Goal: Information Seeking & Learning: Learn about a topic

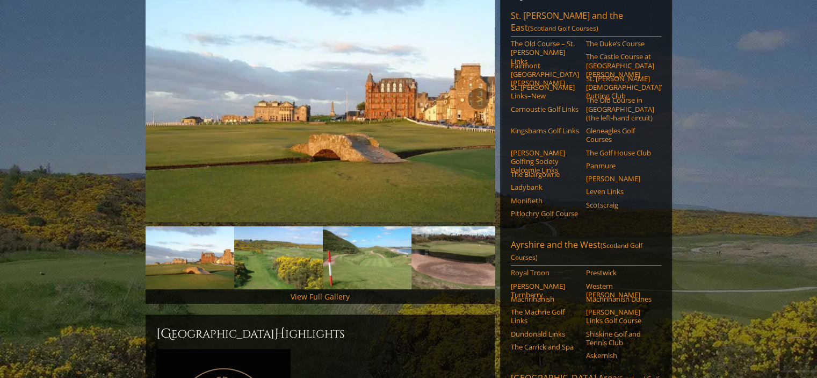
scroll to position [215, 0]
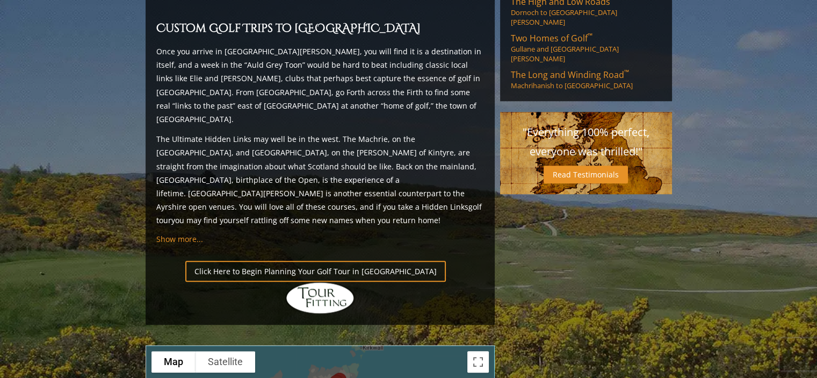
scroll to position [1128, 0]
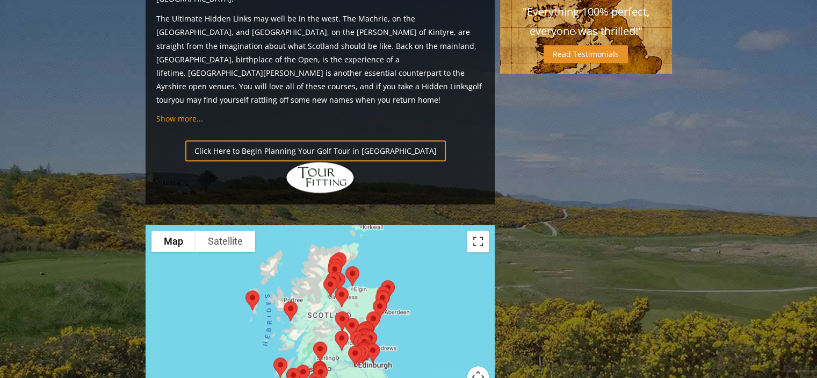
click at [475, 230] on button "Toggle fullscreen view" at bounding box center [477, 240] width 21 height 21
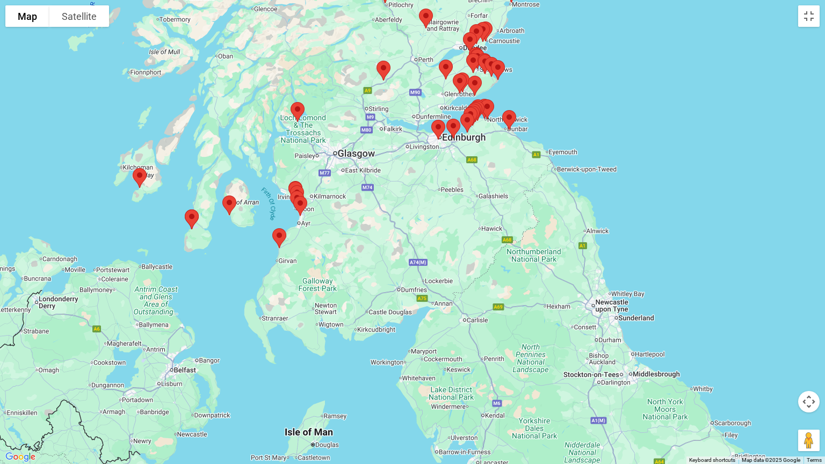
drag, startPoint x: 522, startPoint y: 267, endPoint x: 459, endPoint y: 272, distance: 63.1
click at [459, 272] on div at bounding box center [412, 232] width 825 height 464
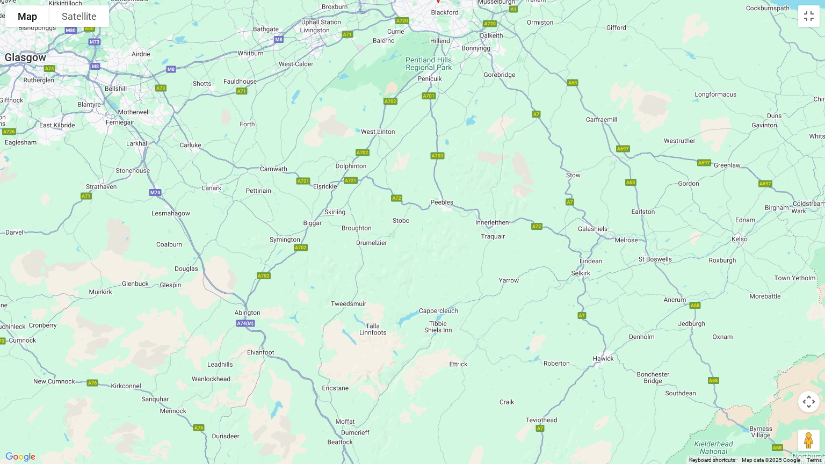
drag, startPoint x: 479, startPoint y: 187, endPoint x: 530, endPoint y: 426, distance: 244.9
click at [530, 377] on div at bounding box center [412, 232] width 825 height 464
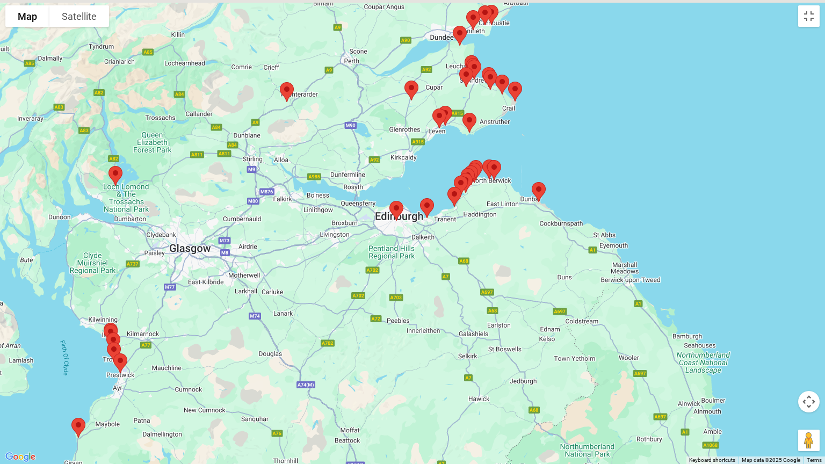
drag, startPoint x: 560, startPoint y: 226, endPoint x: 526, endPoint y: 271, distance: 56.4
click at [526, 271] on div at bounding box center [412, 232] width 825 height 464
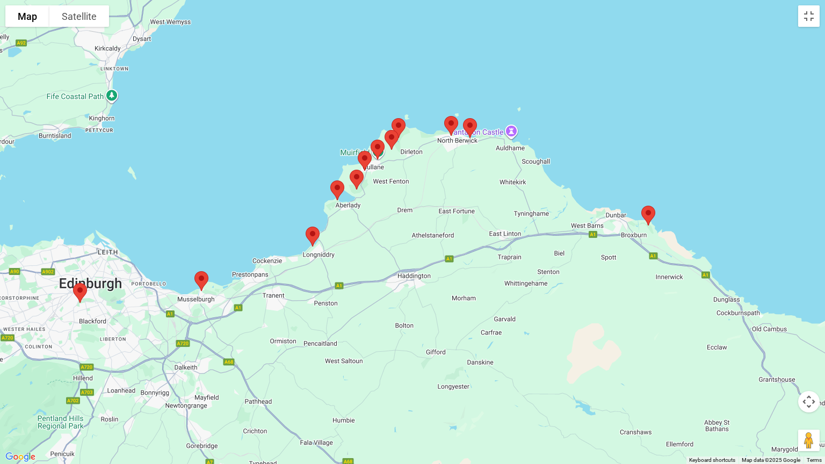
drag, startPoint x: 459, startPoint y: 147, endPoint x: 500, endPoint y: 351, distance: 208.6
click at [500, 351] on div at bounding box center [412, 232] width 825 height 464
click at [353, 186] on img at bounding box center [356, 179] width 23 height 28
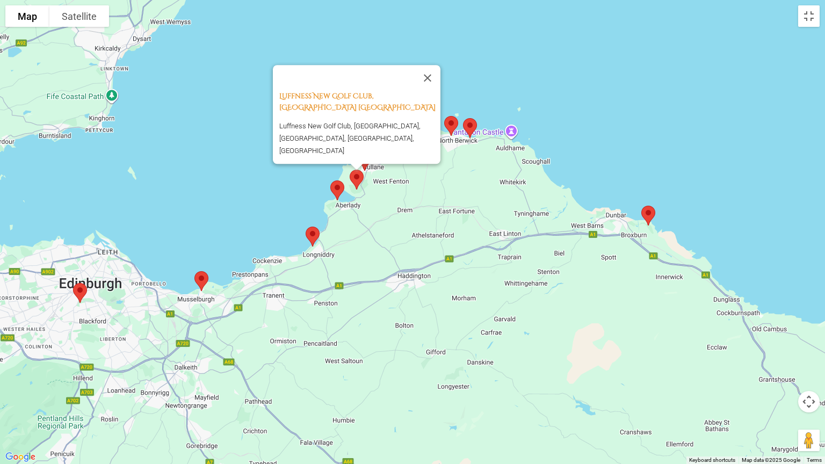
click at [339, 191] on img at bounding box center [337, 190] width 23 height 28
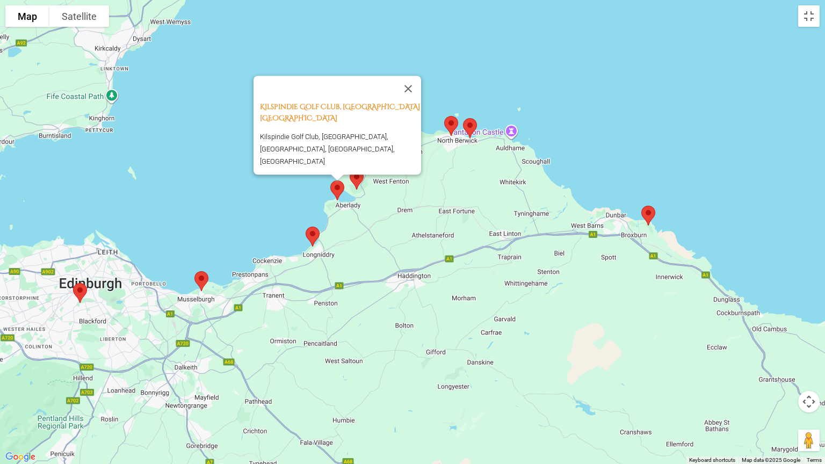
click at [311, 236] on img at bounding box center [312, 236] width 23 height 28
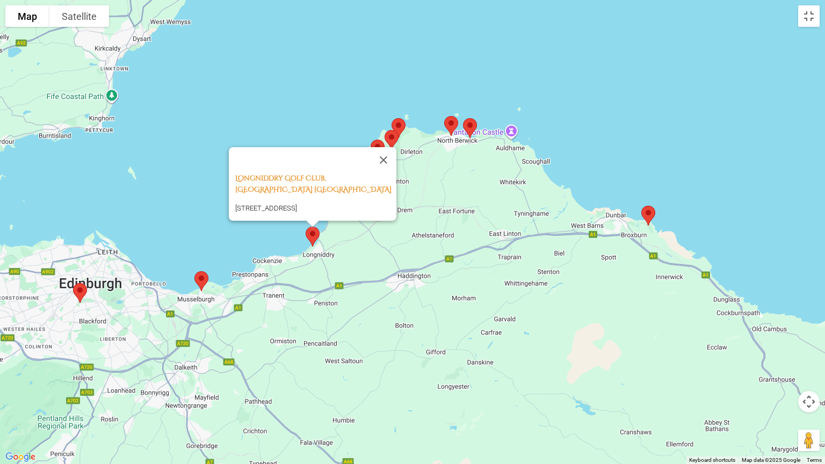
click at [196, 284] on img at bounding box center [201, 281] width 23 height 28
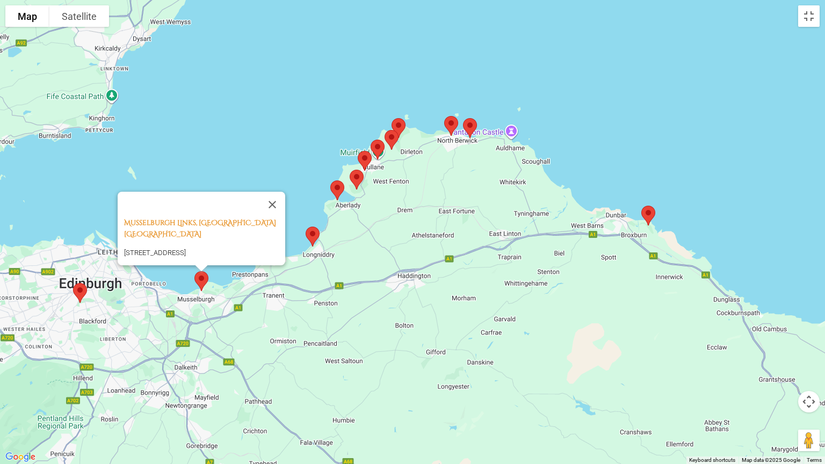
click at [78, 295] on img at bounding box center [80, 293] width 23 height 28
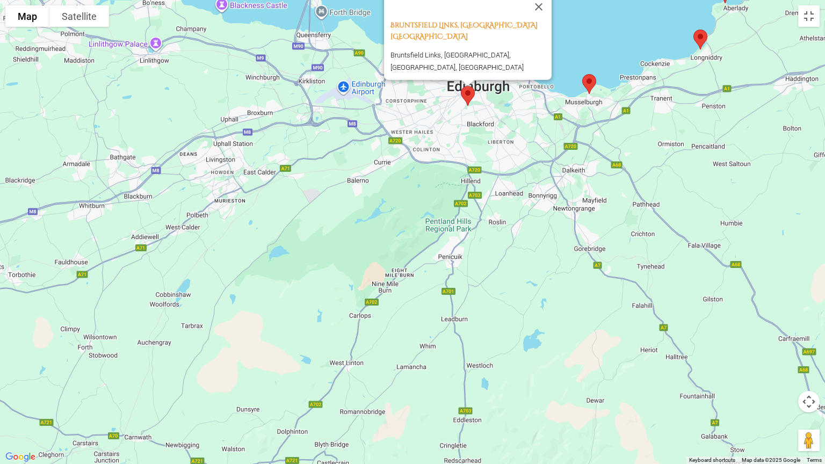
drag, startPoint x: 354, startPoint y: 354, endPoint x: 279, endPoint y: 314, distance: 85.3
click at [703, 156] on div "Bruntsfield Links, [GEOGRAPHIC_DATA] [GEOGRAPHIC_DATA] [GEOGRAPHIC_DATA] Links,…" at bounding box center [412, 232] width 825 height 464
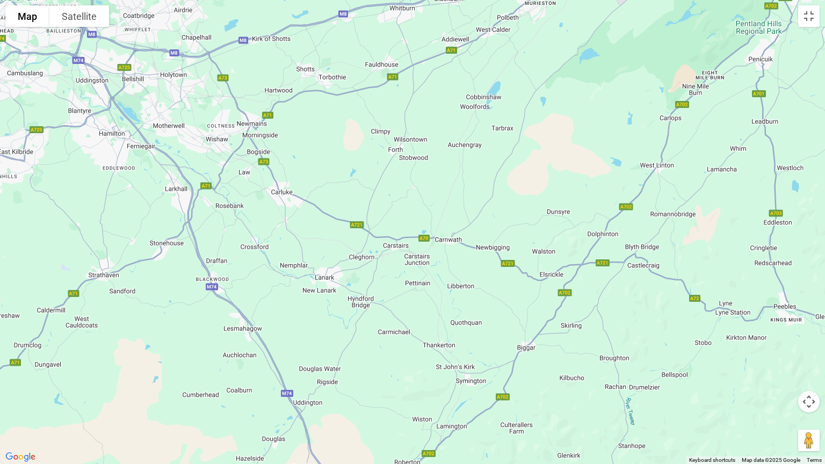
drag, startPoint x: 118, startPoint y: 374, endPoint x: 431, endPoint y: 173, distance: 371.7
click at [431, 173] on div "Bruntsfield Links, [GEOGRAPHIC_DATA] [GEOGRAPHIC_DATA] [GEOGRAPHIC_DATA] Links,…" at bounding box center [412, 232] width 825 height 464
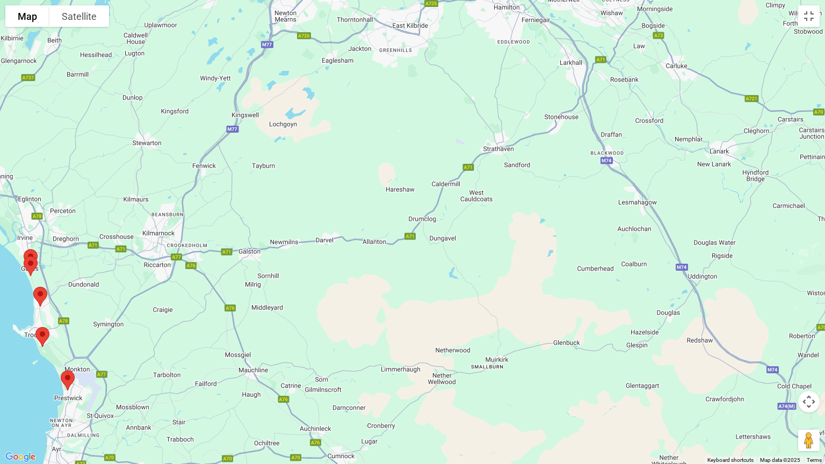
drag, startPoint x: 235, startPoint y: 279, endPoint x: 631, endPoint y: 151, distance: 416.0
click at [631, 151] on div "Bruntsfield Links, [GEOGRAPHIC_DATA] [GEOGRAPHIC_DATA] [GEOGRAPHIC_DATA] Links,…" at bounding box center [412, 232] width 825 height 464
click at [67, 377] on img at bounding box center [67, 380] width 23 height 28
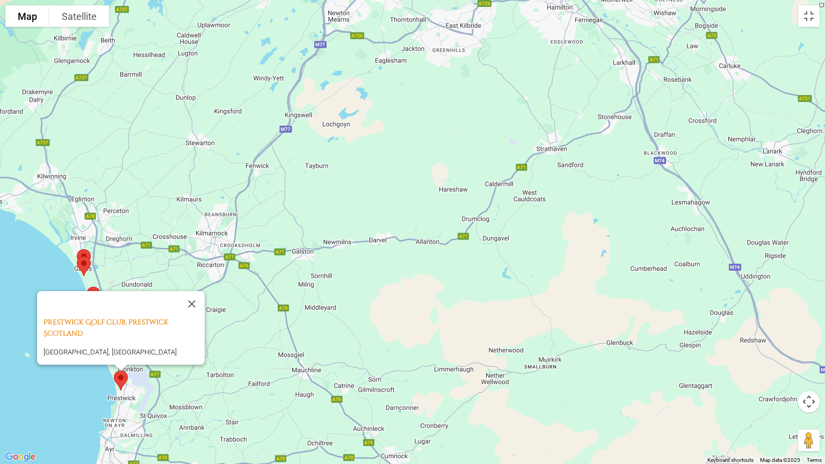
click at [226, 317] on div "[GEOGRAPHIC_DATA], Prestwick Scotland [GEOGRAPHIC_DATA], [GEOGRAPHIC_DATA]" at bounding box center [412, 232] width 825 height 464
click at [32, 377] on div "[GEOGRAPHIC_DATA], Prestwick Scotland [GEOGRAPHIC_DATA], [GEOGRAPHIC_DATA]" at bounding box center [412, 232] width 825 height 464
click at [197, 291] on button "Close" at bounding box center [192, 304] width 26 height 26
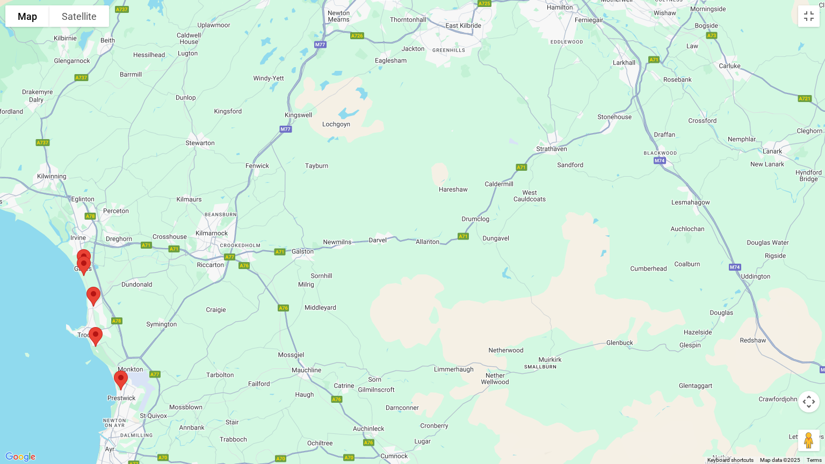
click at [103, 333] on img at bounding box center [95, 337] width 23 height 28
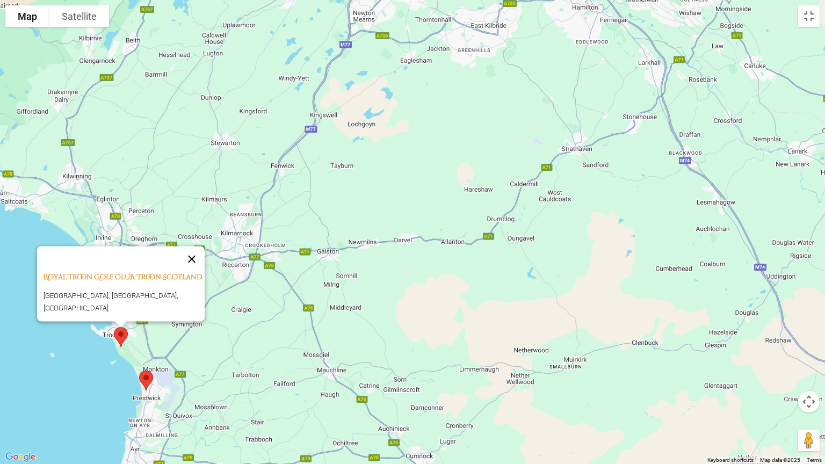
click at [195, 255] on button "Close" at bounding box center [192, 259] width 26 height 26
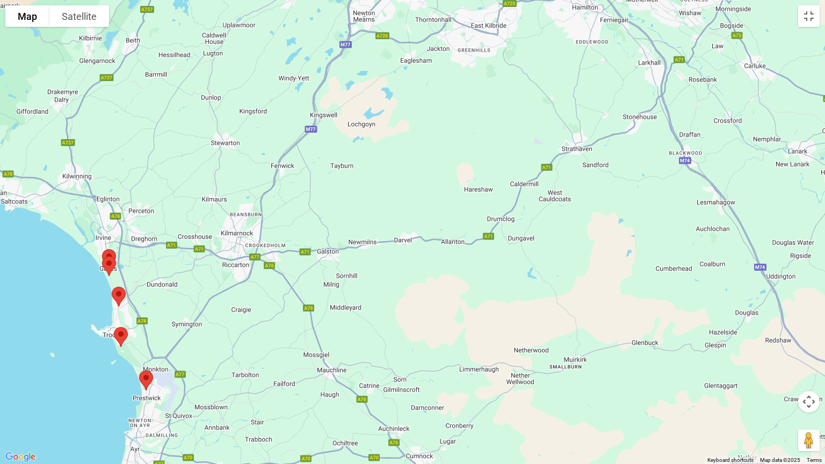
click at [121, 297] on img at bounding box center [118, 297] width 23 height 28
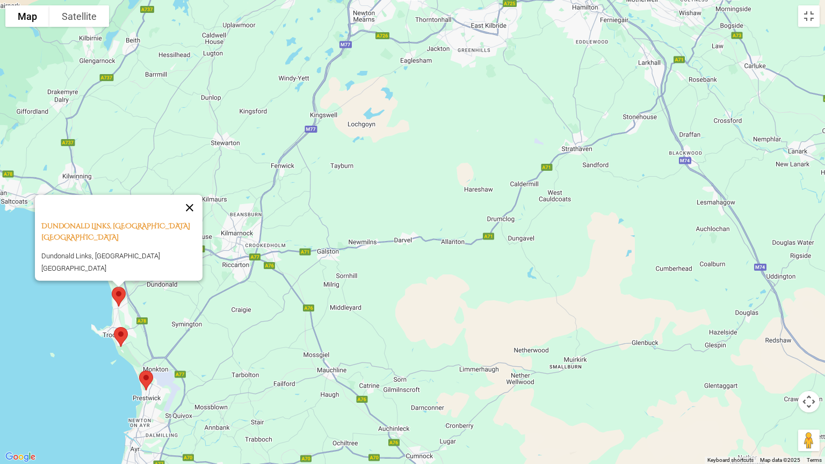
click at [189, 221] on button "Close" at bounding box center [190, 208] width 26 height 26
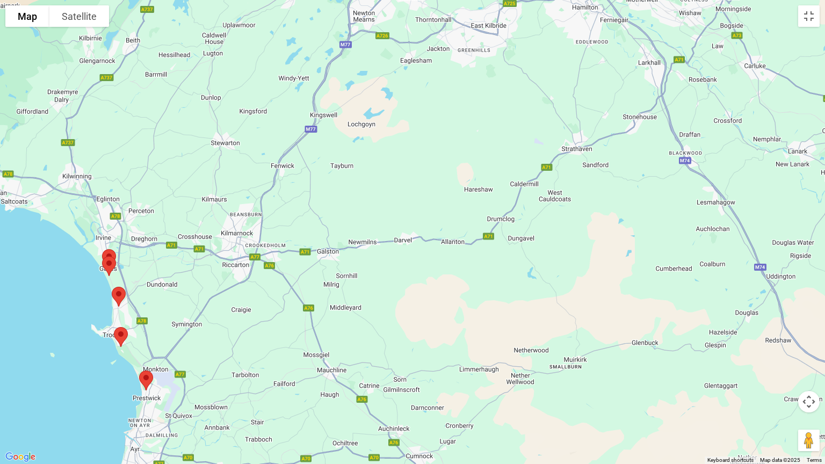
click at [123, 290] on img at bounding box center [118, 297] width 23 height 28
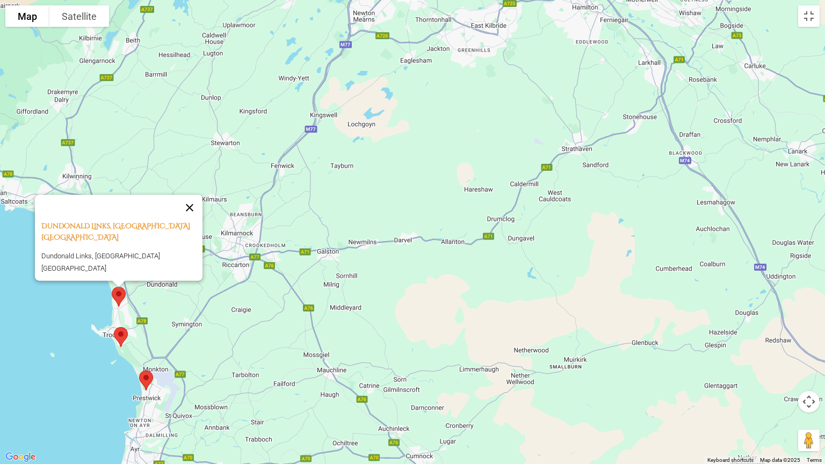
click at [192, 221] on button "Close" at bounding box center [190, 208] width 26 height 26
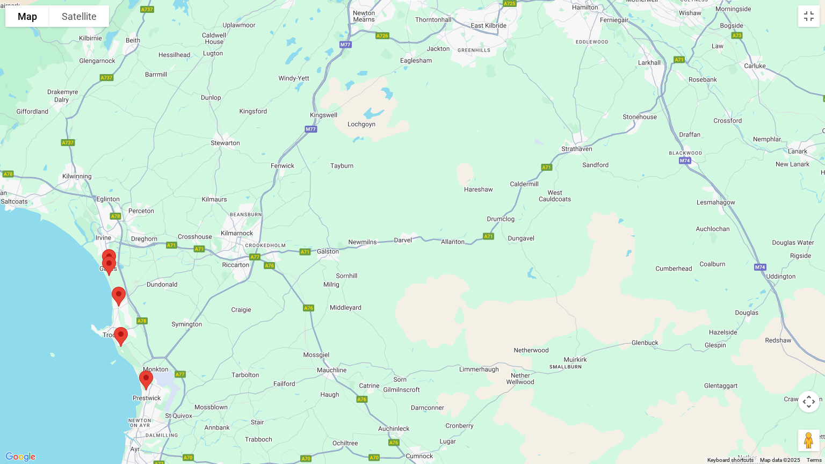
click at [110, 266] on img at bounding box center [109, 266] width 23 height 28
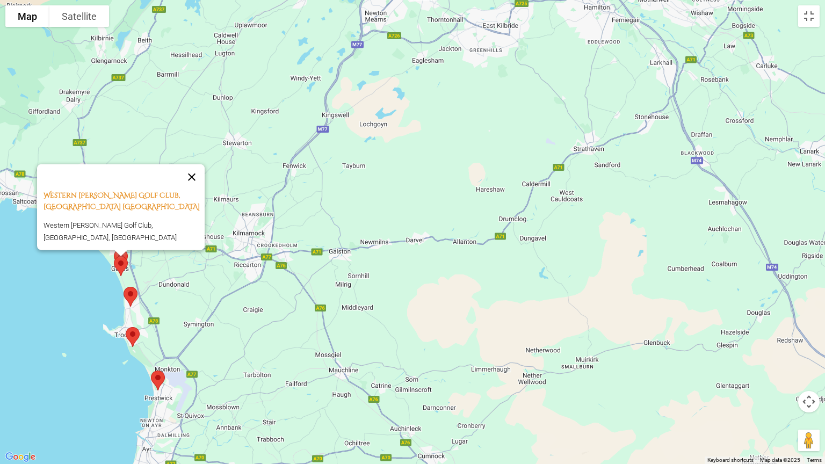
click at [193, 183] on button "Close" at bounding box center [192, 177] width 26 height 26
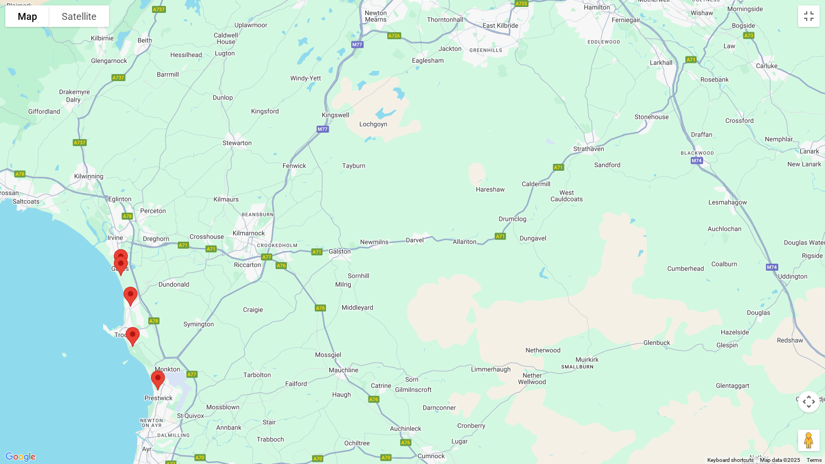
click at [121, 255] on img at bounding box center [121, 266] width 23 height 28
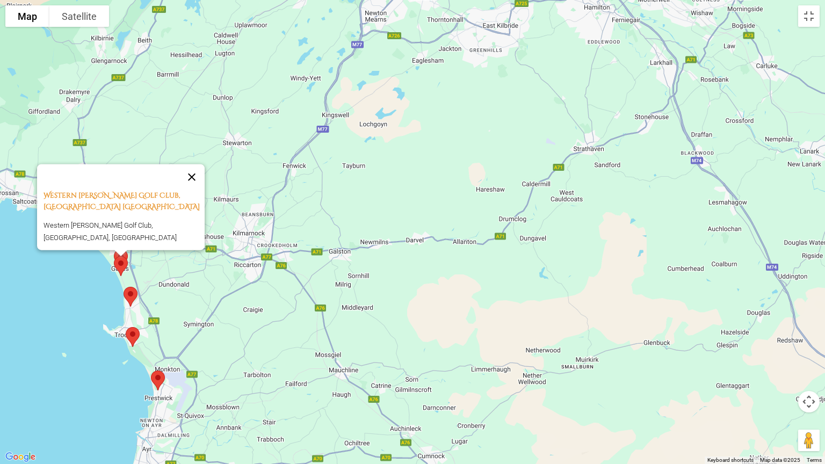
click at [191, 186] on button "Close" at bounding box center [192, 177] width 26 height 26
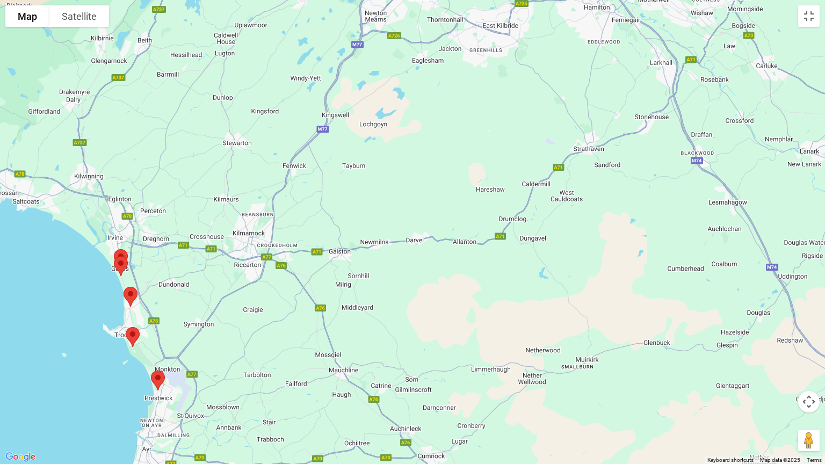
click at [124, 253] on img at bounding box center [121, 266] width 23 height 28
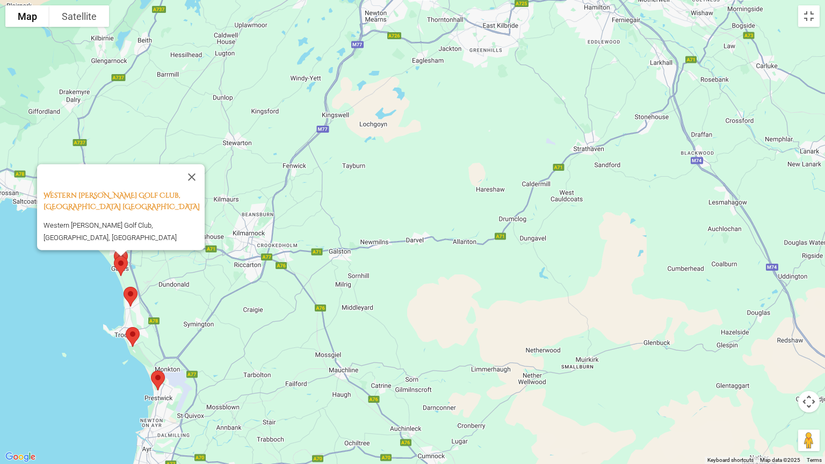
click at [122, 264] on img at bounding box center [121, 266] width 23 height 28
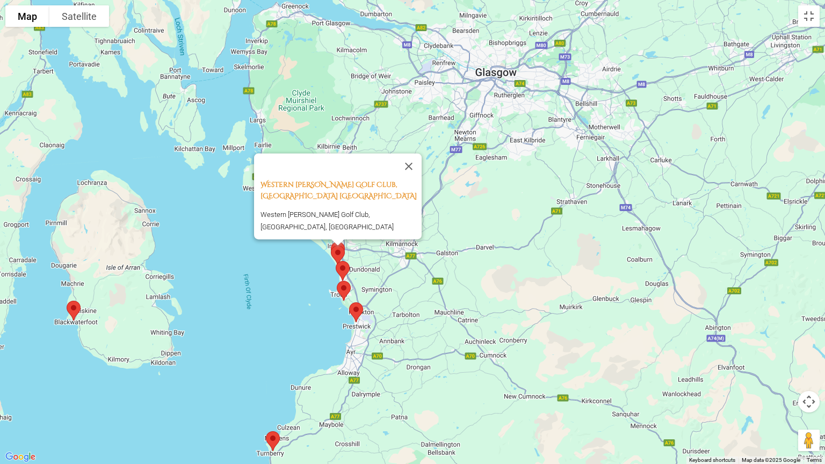
click at [272, 377] on img at bounding box center [273, 441] width 23 height 28
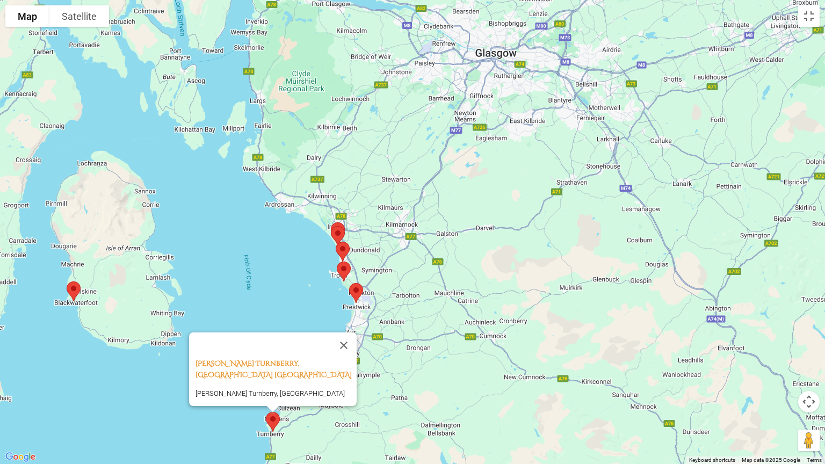
click at [454, 377] on div "[PERSON_NAME] Turnberry, Ayrshire [GEOGRAPHIC_DATA] [PERSON_NAME] Turnberry, [G…" at bounding box center [412, 232] width 825 height 464
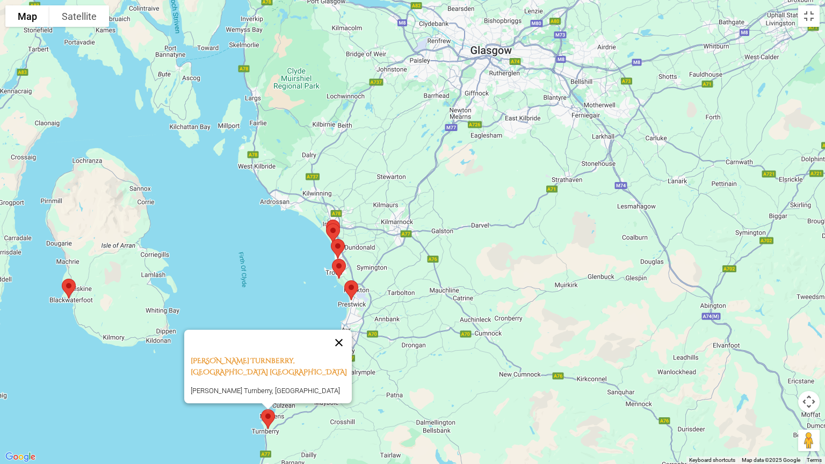
click at [342, 350] on button "Close" at bounding box center [339, 343] width 26 height 26
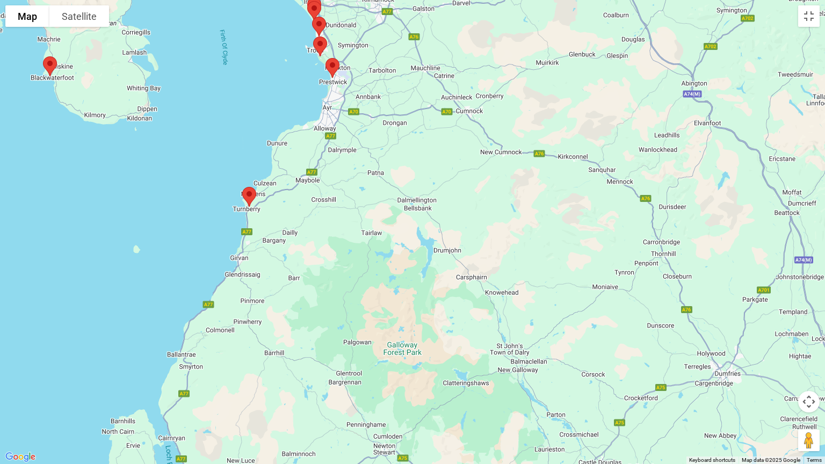
drag, startPoint x: 313, startPoint y: 424, endPoint x: 293, endPoint y: 201, distance: 223.3
click at [293, 201] on div at bounding box center [412, 232] width 825 height 464
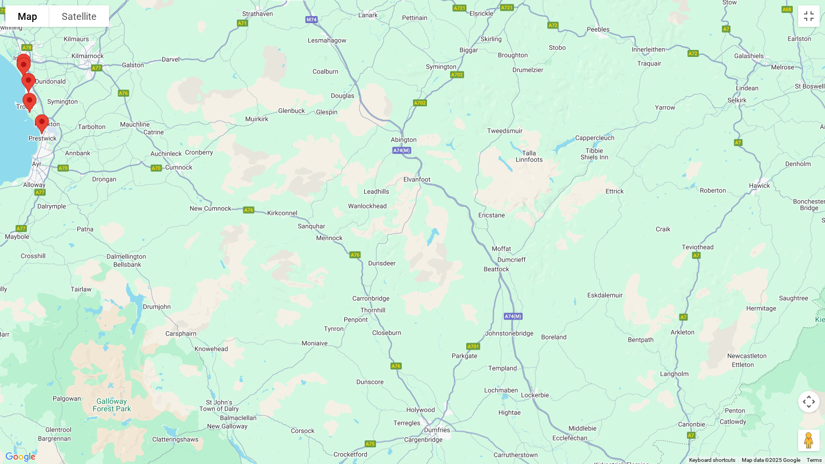
drag, startPoint x: 292, startPoint y: 317, endPoint x: 41, endPoint y: 363, distance: 254.5
click at [2, 371] on div at bounding box center [412, 232] width 825 height 464
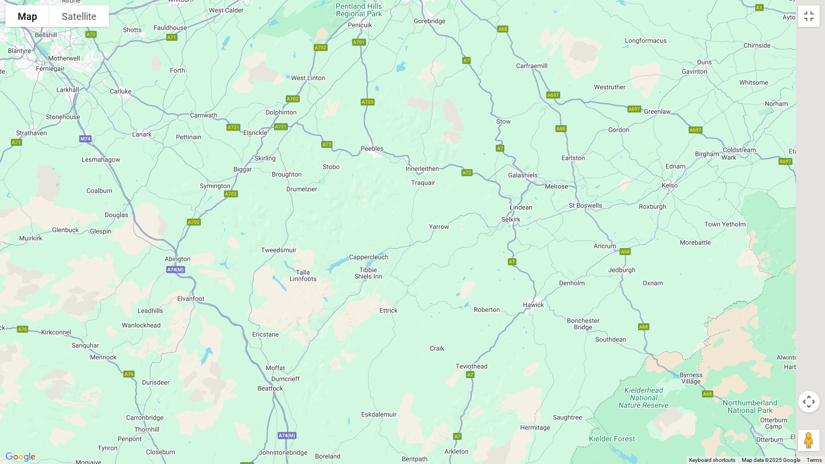
drag, startPoint x: 534, startPoint y: 322, endPoint x: 300, endPoint y: 437, distance: 260.6
click at [282, 377] on div at bounding box center [412, 232] width 825 height 464
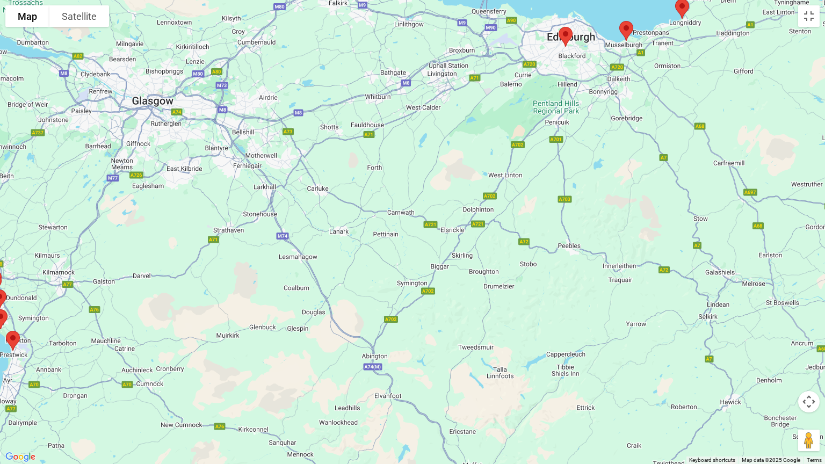
drag, startPoint x: 610, startPoint y: 290, endPoint x: 824, endPoint y: 382, distance: 233.9
click at [816, 377] on div at bounding box center [412, 232] width 825 height 464
click at [802, 19] on button "Toggle fullscreen view" at bounding box center [808, 15] width 21 height 21
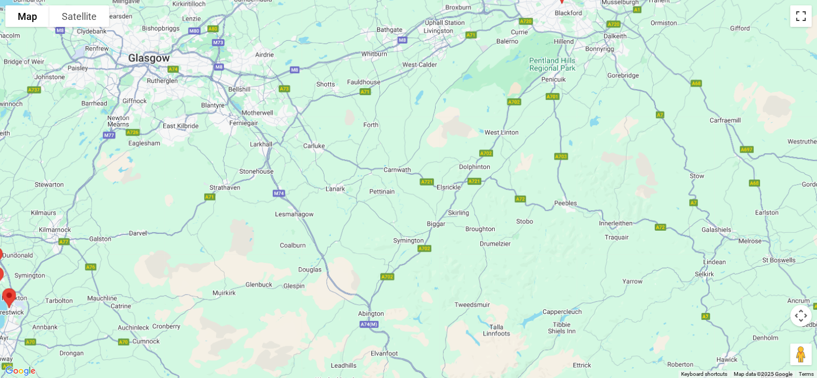
scroll to position [806, 0]
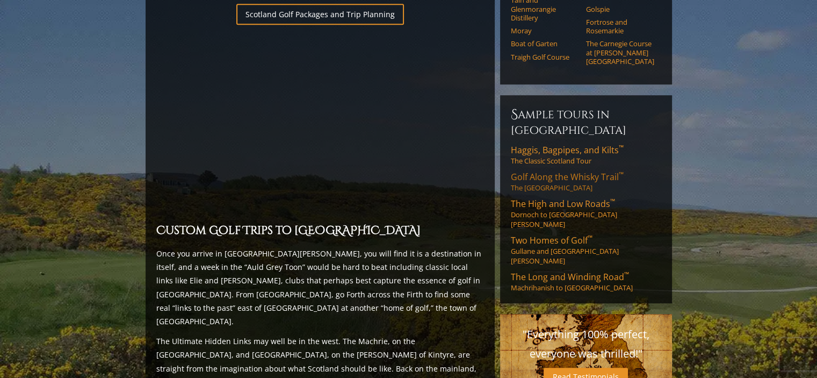
click at [574, 171] on span "Golf Along the Whisky Trail ™" at bounding box center [567, 177] width 113 height 12
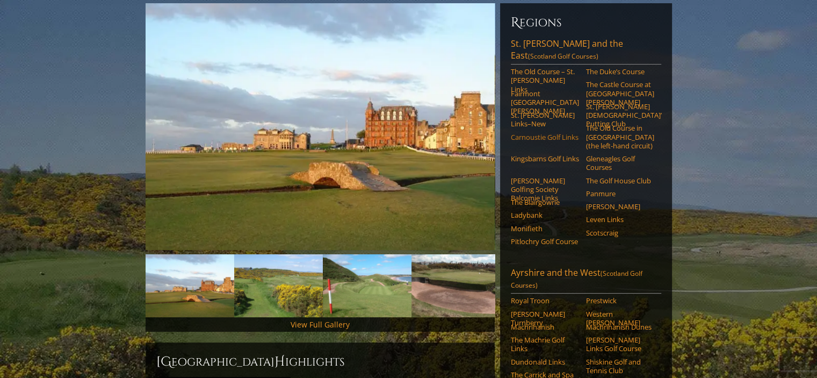
scroll to position [107, 0]
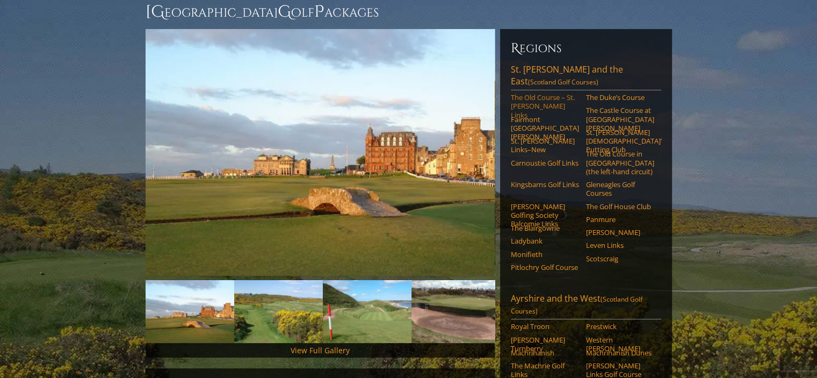
click at [544, 93] on link "The Old Course – St. [PERSON_NAME] Links" at bounding box center [545, 106] width 68 height 26
